Goal: Task Accomplishment & Management: Use online tool/utility

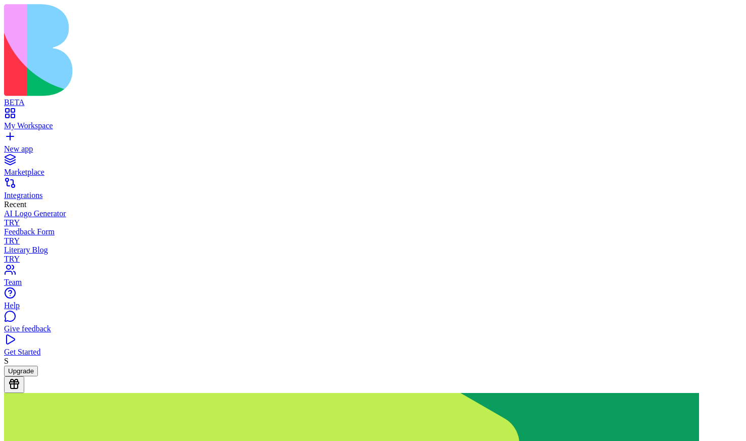
type textarea "**********"
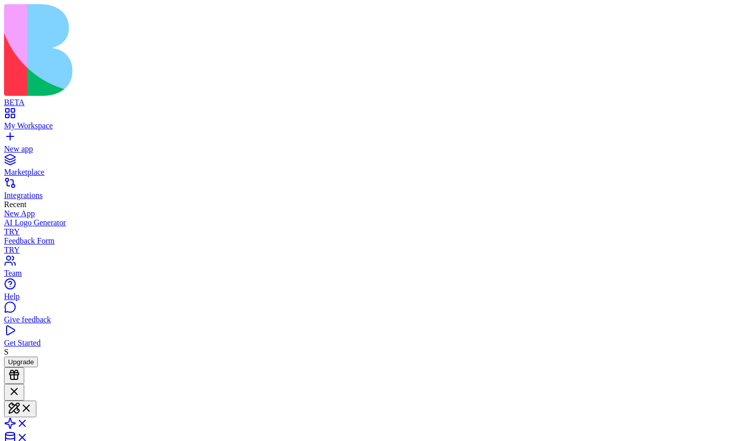
scroll to position [132, 0]
click at [28, 422] on link at bounding box center [16, 426] width 24 height 9
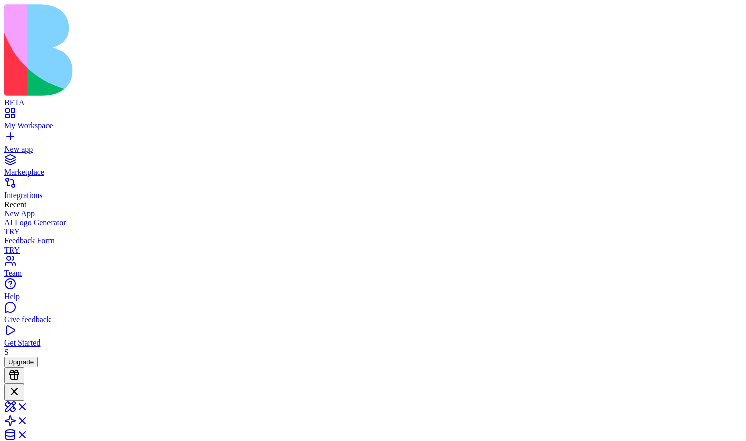
scroll to position [215, 0]
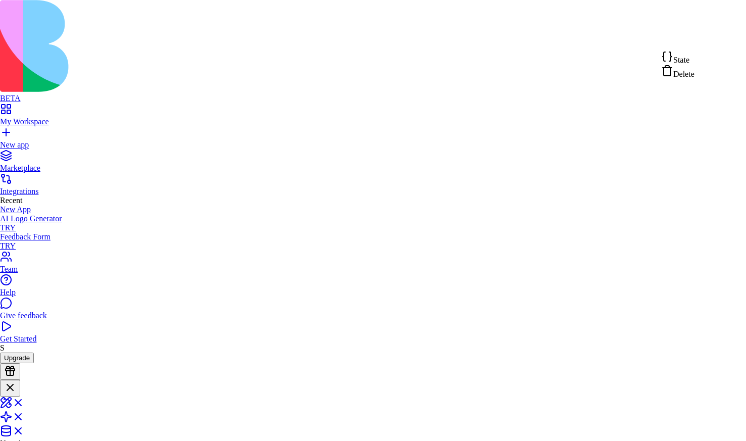
click at [695, 61] on div "State" at bounding box center [678, 58] width 33 height 14
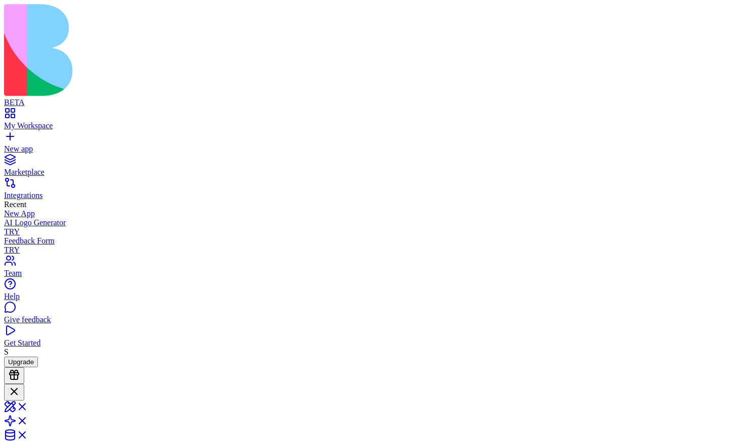
scroll to position [480, 0]
